Goal: Book appointment/travel/reservation

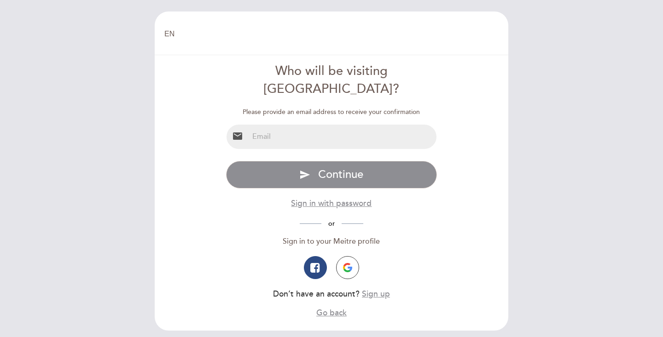
click at [319, 125] on input "email" at bounding box center [343, 137] width 188 height 24
type input "[EMAIL_ADDRESS][DOMAIN_NAME]"
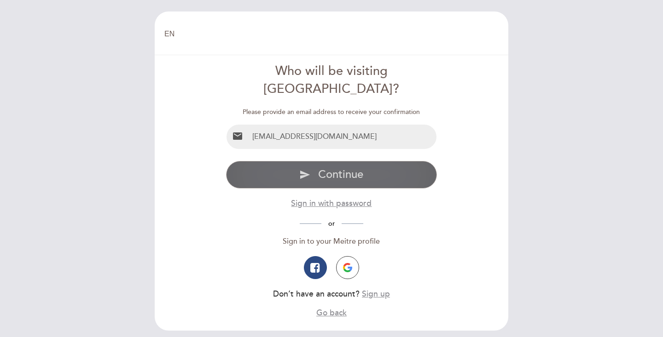
click at [316, 162] on button "send Continue" at bounding box center [331, 175] width 211 height 28
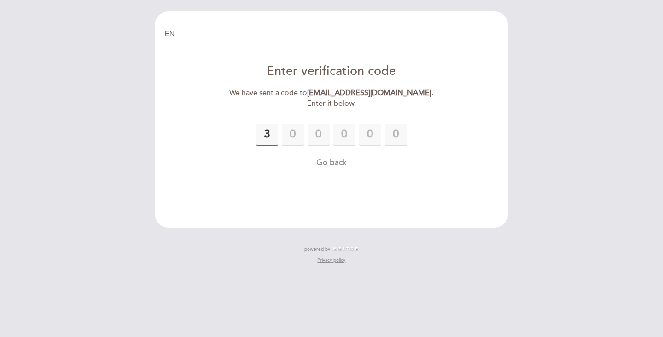
type input "3"
type input "5"
type input "0"
type input "4"
type input "6"
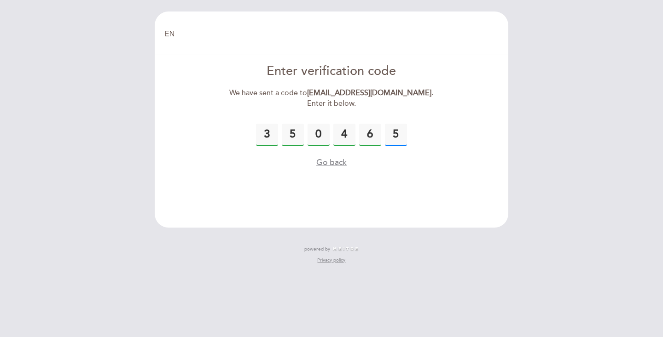
type input "5"
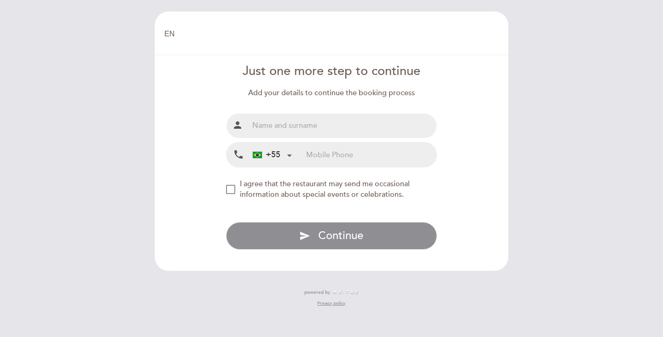
click at [342, 134] on input "text" at bounding box center [343, 126] width 188 height 24
type input "[PERSON_NAME]"
click at [336, 159] on input "tel" at bounding box center [371, 155] width 130 height 24
type input "11953351429"
click at [227, 192] on div "NEW_MODAL_AGREE_RESTAURANT_SEND_OCCASIONAL_INFO" at bounding box center [230, 189] width 9 height 9
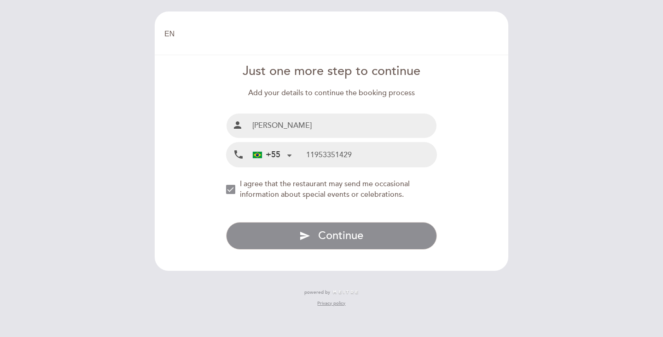
click at [277, 221] on div "Just one more step to continue Add your details to continue the booking process…" at bounding box center [331, 156] width 211 height 187
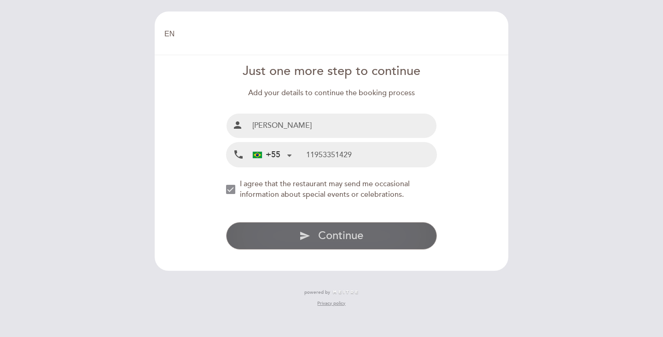
click at [288, 238] on button "send Continue" at bounding box center [331, 236] width 211 height 28
